Goal: Task Accomplishment & Management: Use online tool/utility

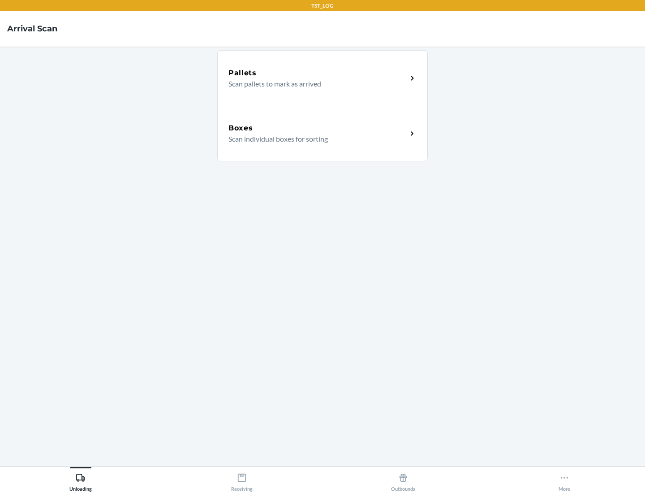
click at [318, 128] on div "Boxes" at bounding box center [318, 128] width 179 height 11
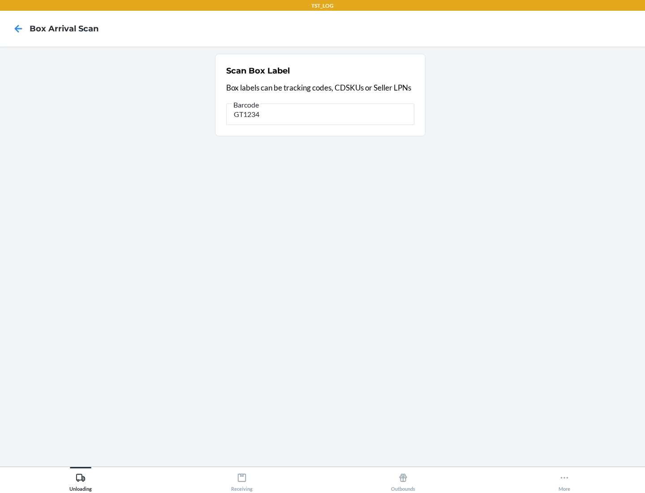
type input "GT1234"
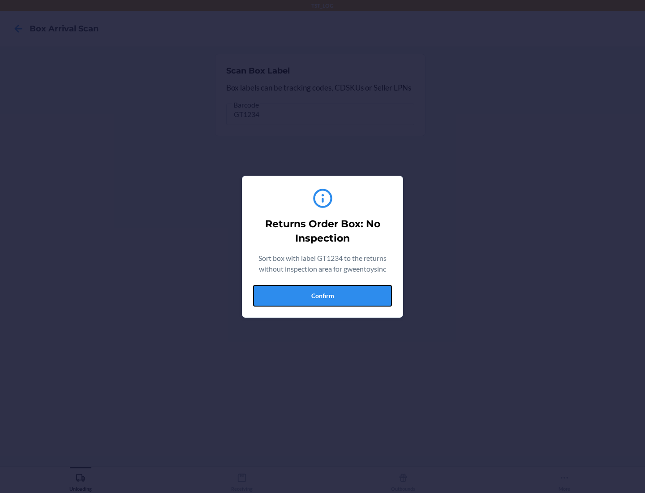
click at [323, 295] on button "Confirm" at bounding box center [322, 296] width 139 height 22
